Goal: Information Seeking & Learning: Learn about a topic

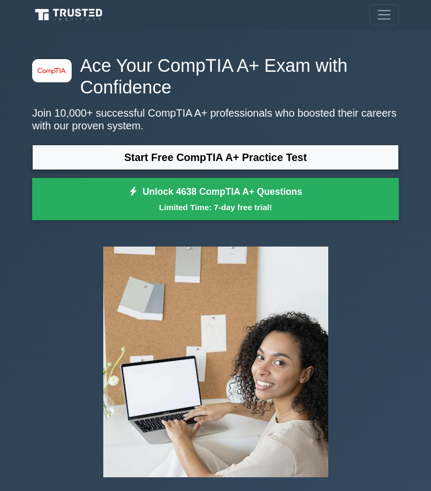
scroll to position [76, 0]
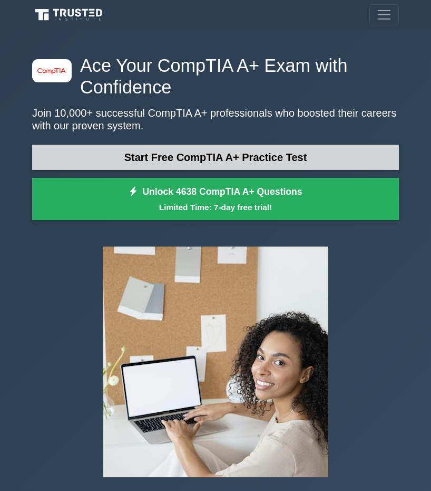
click at [166, 151] on link "Start Free CompTIA A+ Practice Test" at bounding box center [215, 157] width 367 height 25
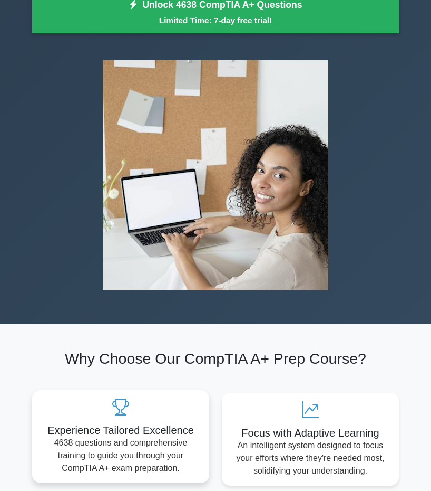
scroll to position [292, 0]
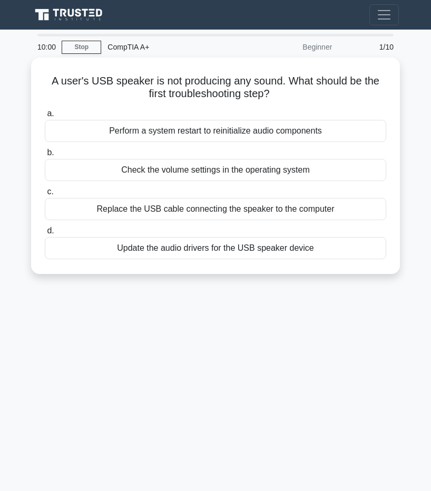
scroll to position [76, 0]
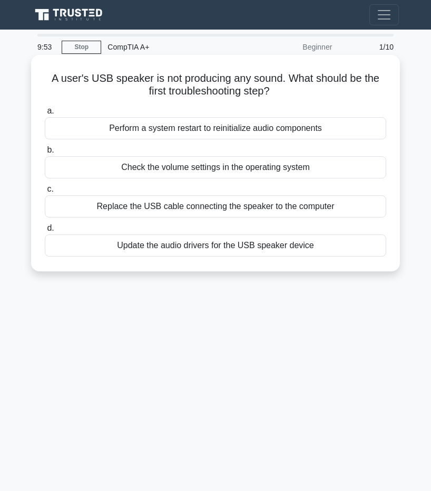
click at [199, 177] on div "Check the volume settings in the operating system" at bounding box center [216, 167] width 342 height 22
click at [45, 153] on input "b. Check the volume settings in the operating system" at bounding box center [45, 150] width 0 height 7
